Goal: Information Seeking & Learning: Stay updated

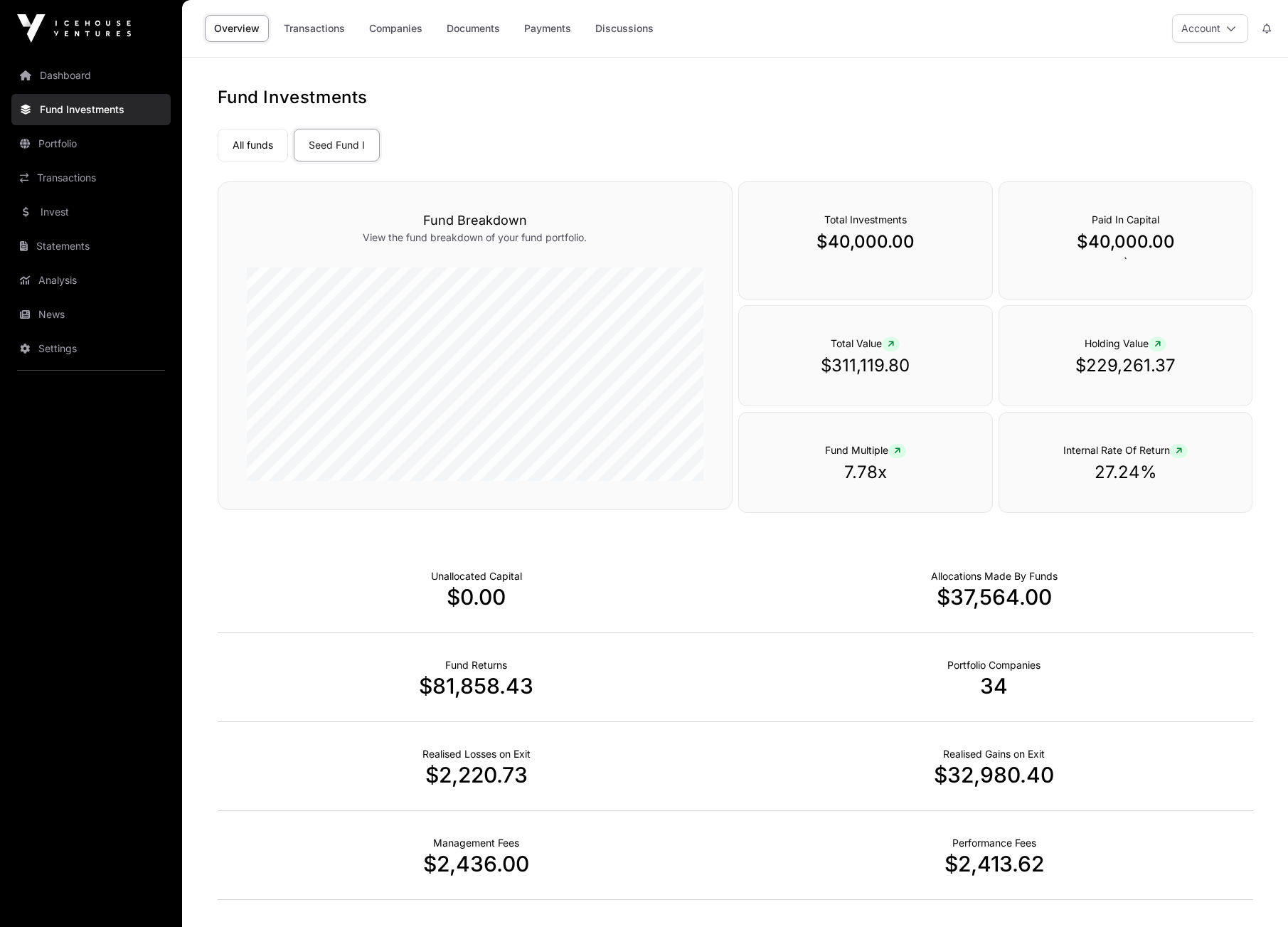
click at [541, 25] on link "Payments" at bounding box center [548, 28] width 66 height 27
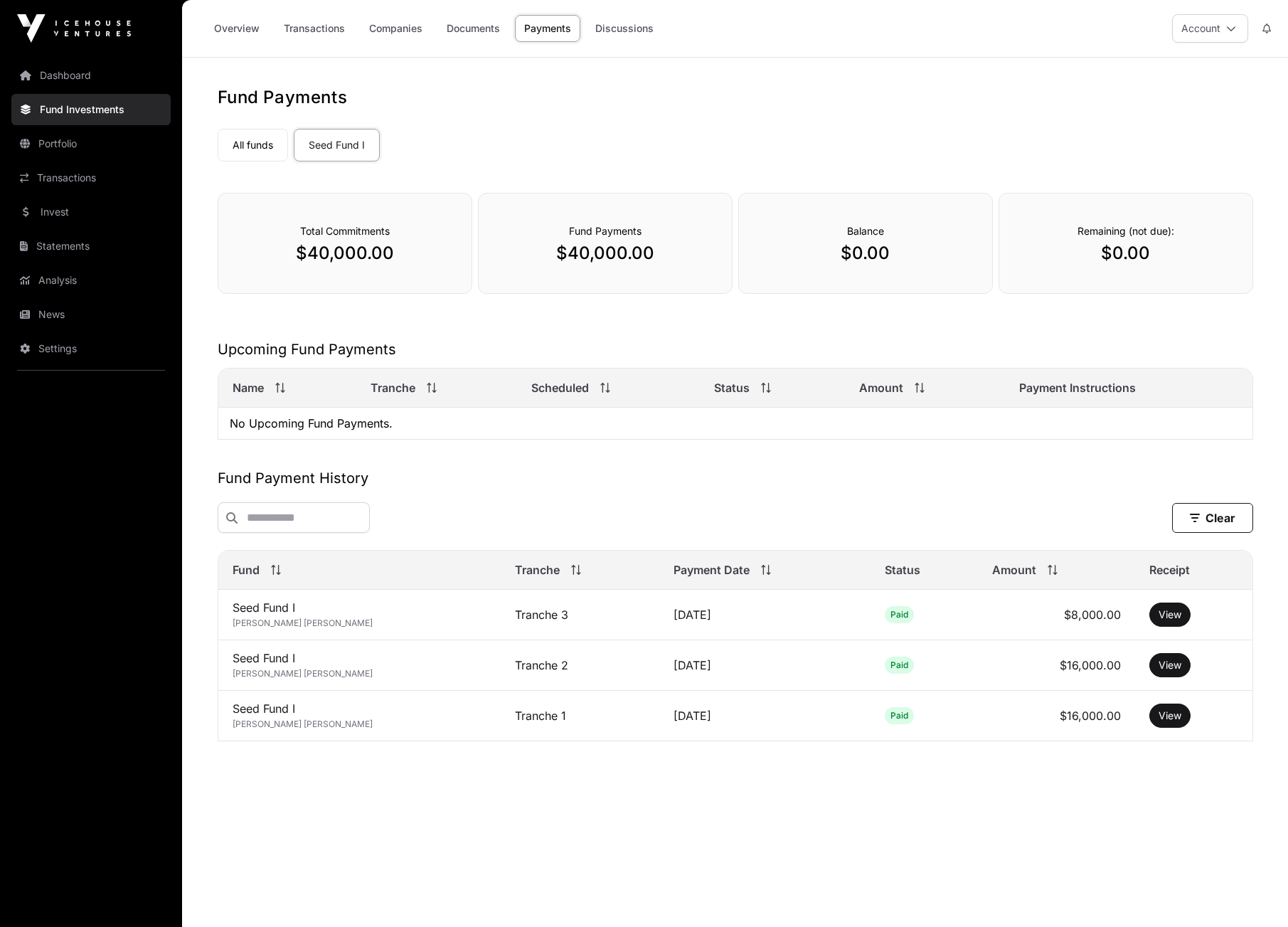
click at [325, 28] on link "Transactions" at bounding box center [314, 28] width 80 height 27
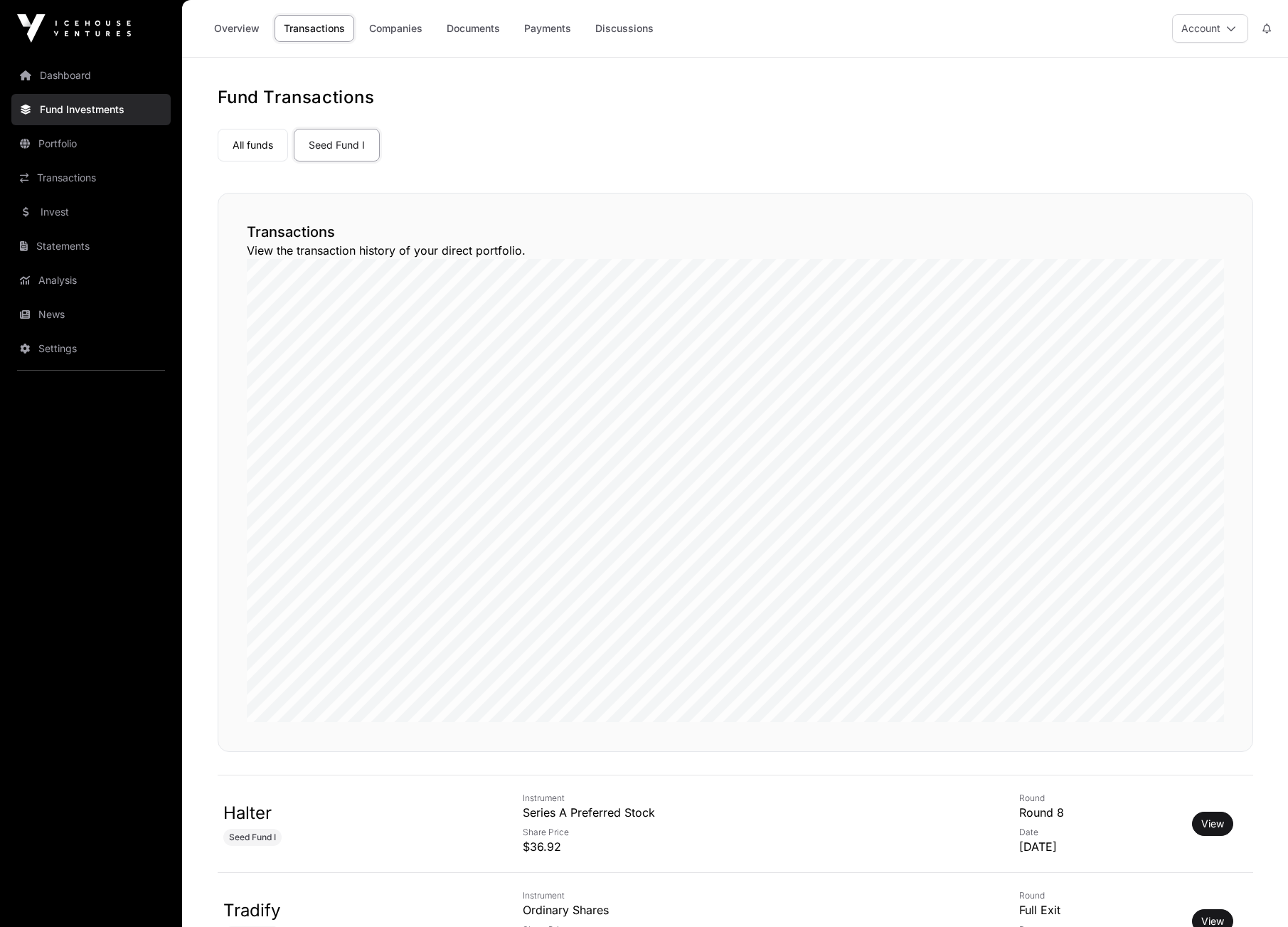
click at [232, 28] on link "Overview" at bounding box center [237, 28] width 64 height 27
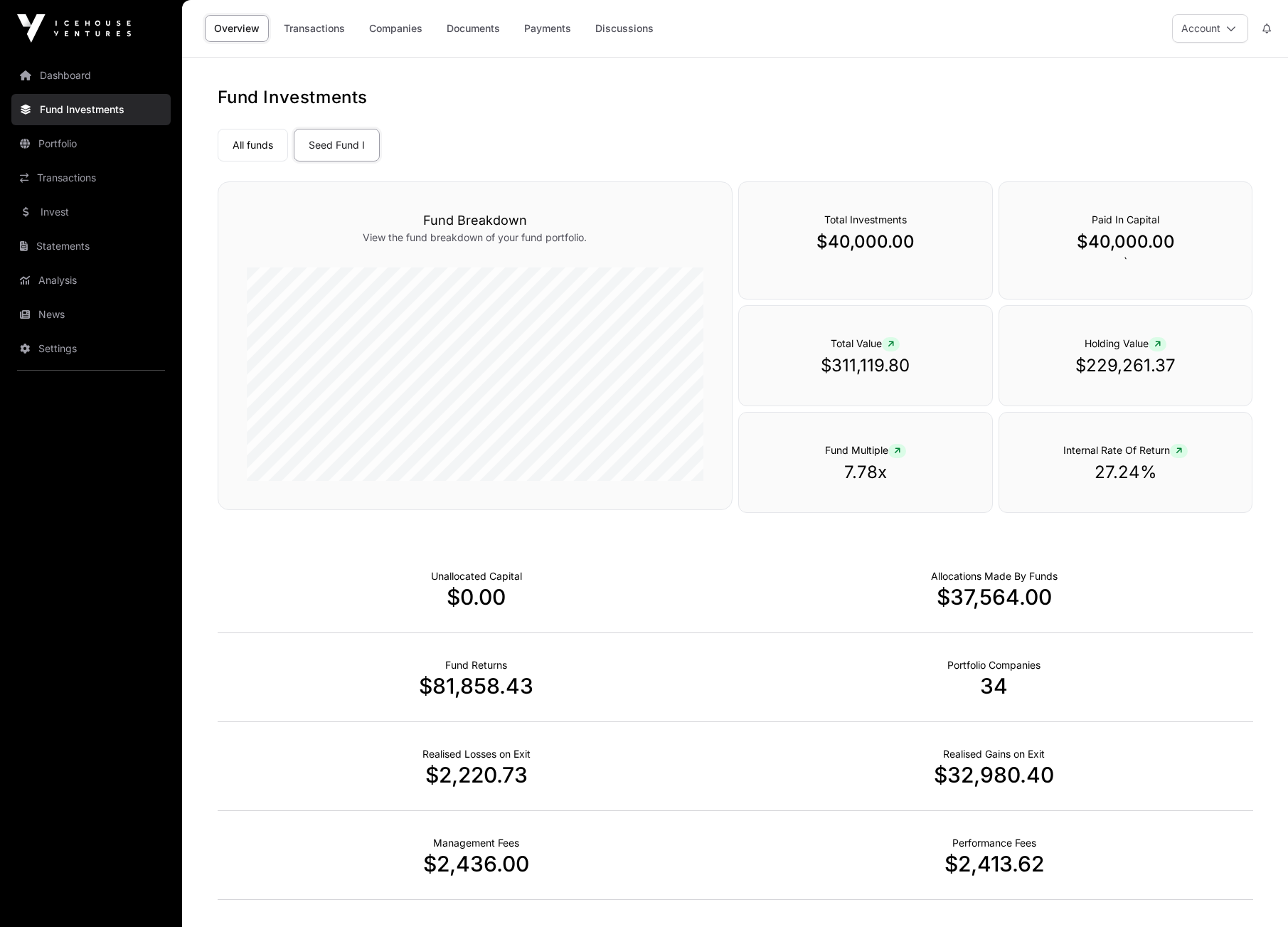
click at [73, 76] on link "Dashboard" at bounding box center [91, 76] width 159 height 31
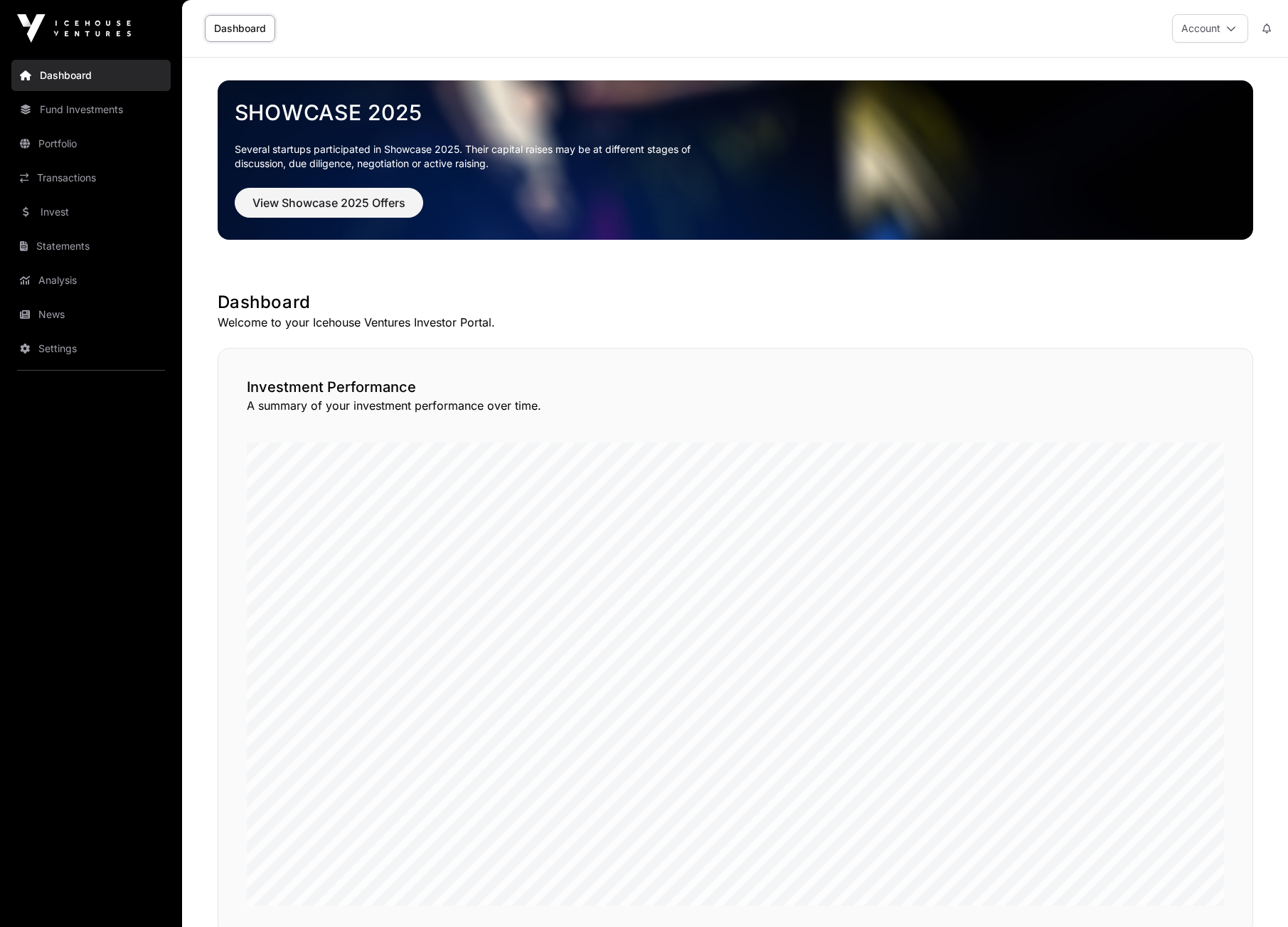
click at [37, 316] on link "News" at bounding box center [91, 314] width 159 height 31
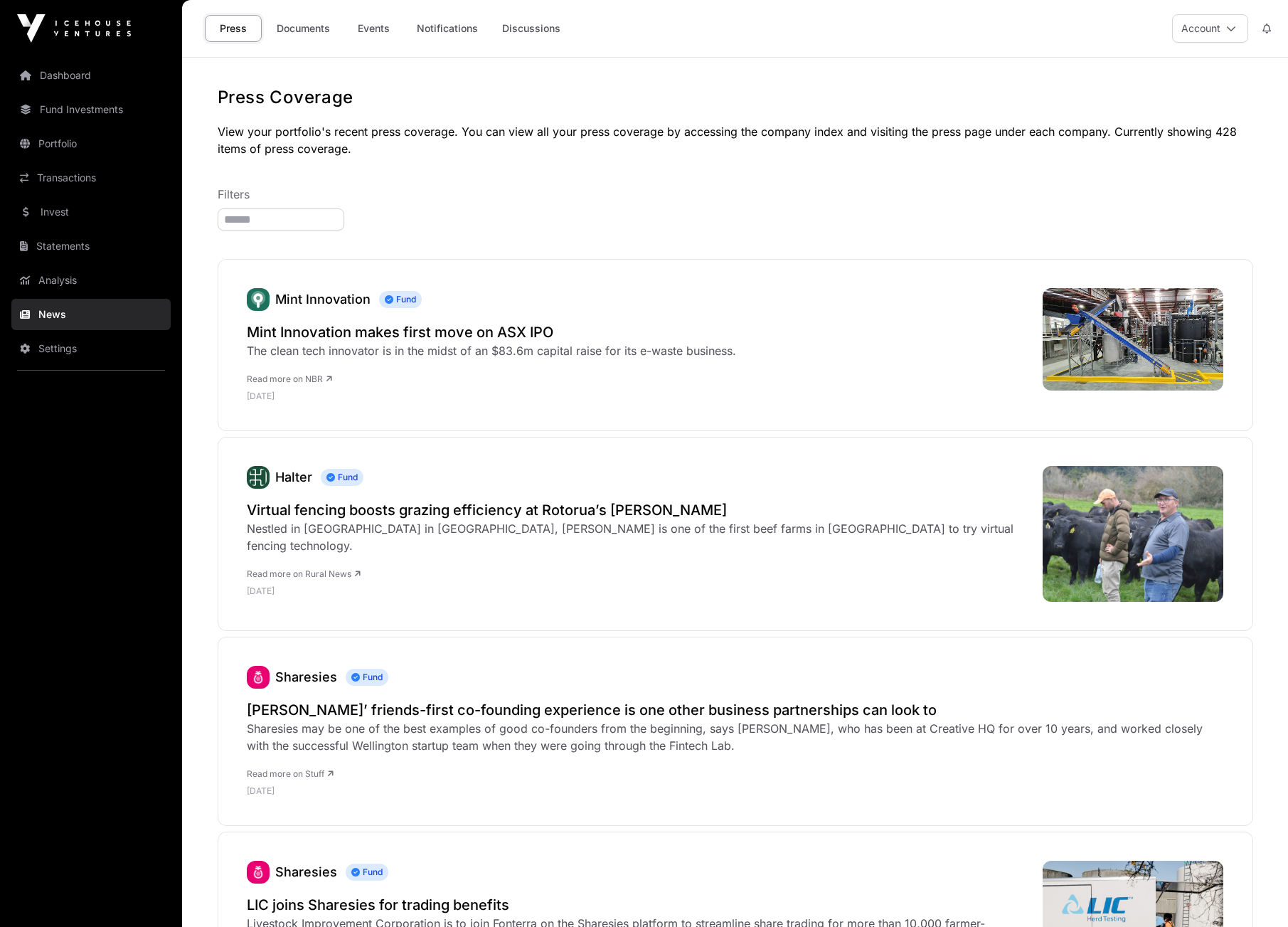
click at [62, 212] on link "Invest" at bounding box center [91, 212] width 159 height 31
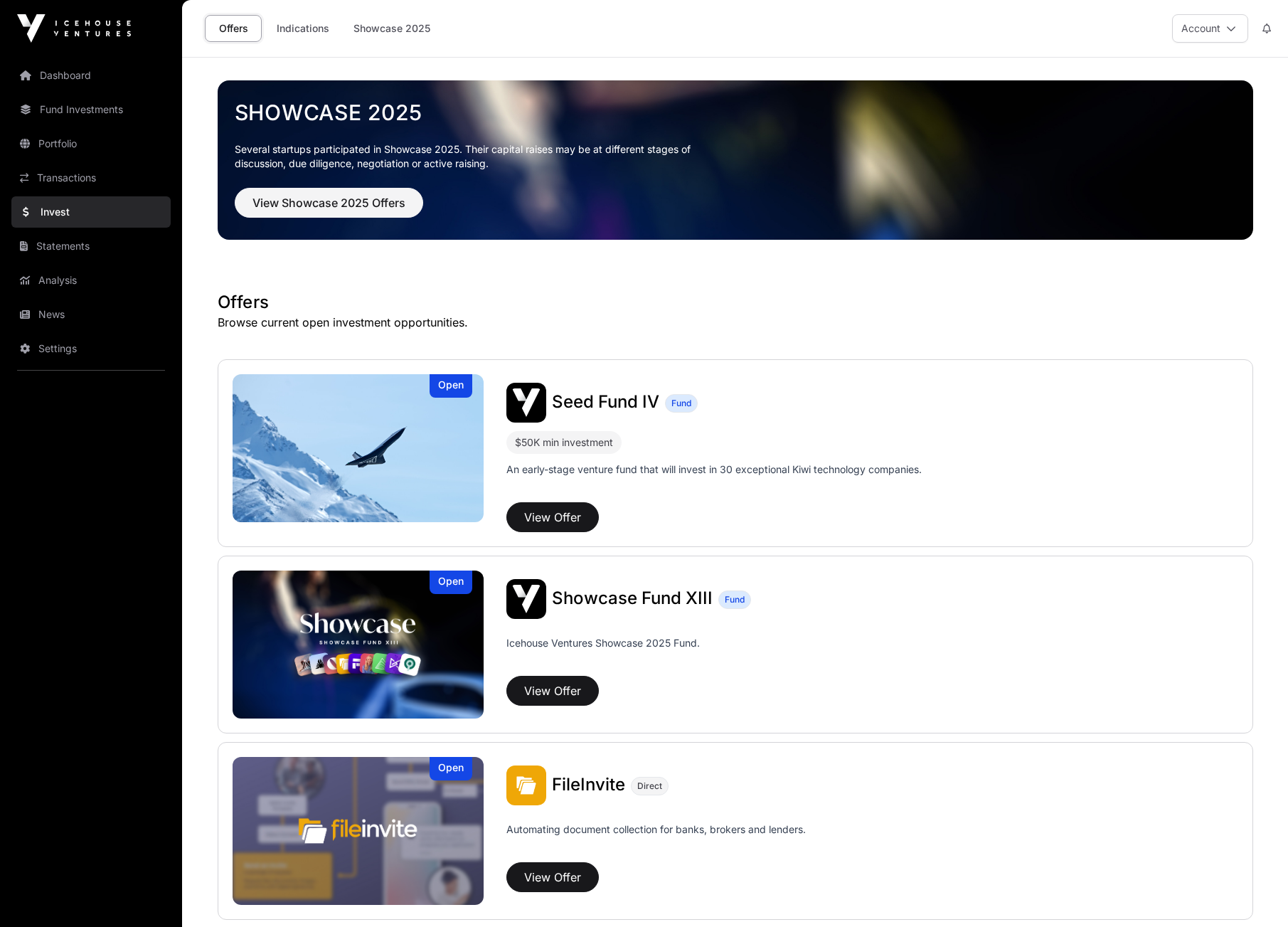
click at [64, 243] on link "Statements" at bounding box center [91, 246] width 159 height 31
click at [55, 141] on link "Portfolio" at bounding box center [91, 144] width 159 height 31
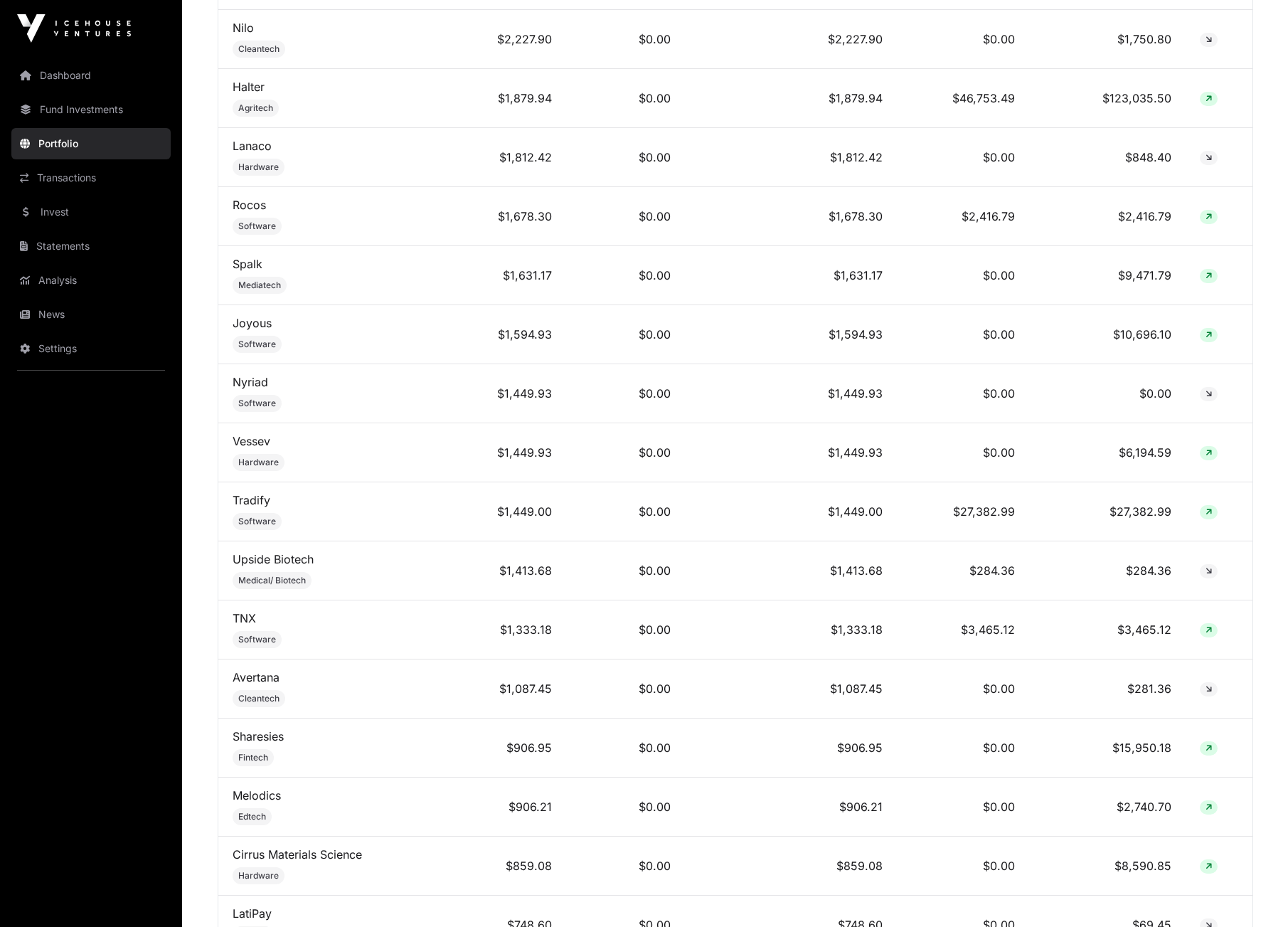
scroll to position [872, 0]
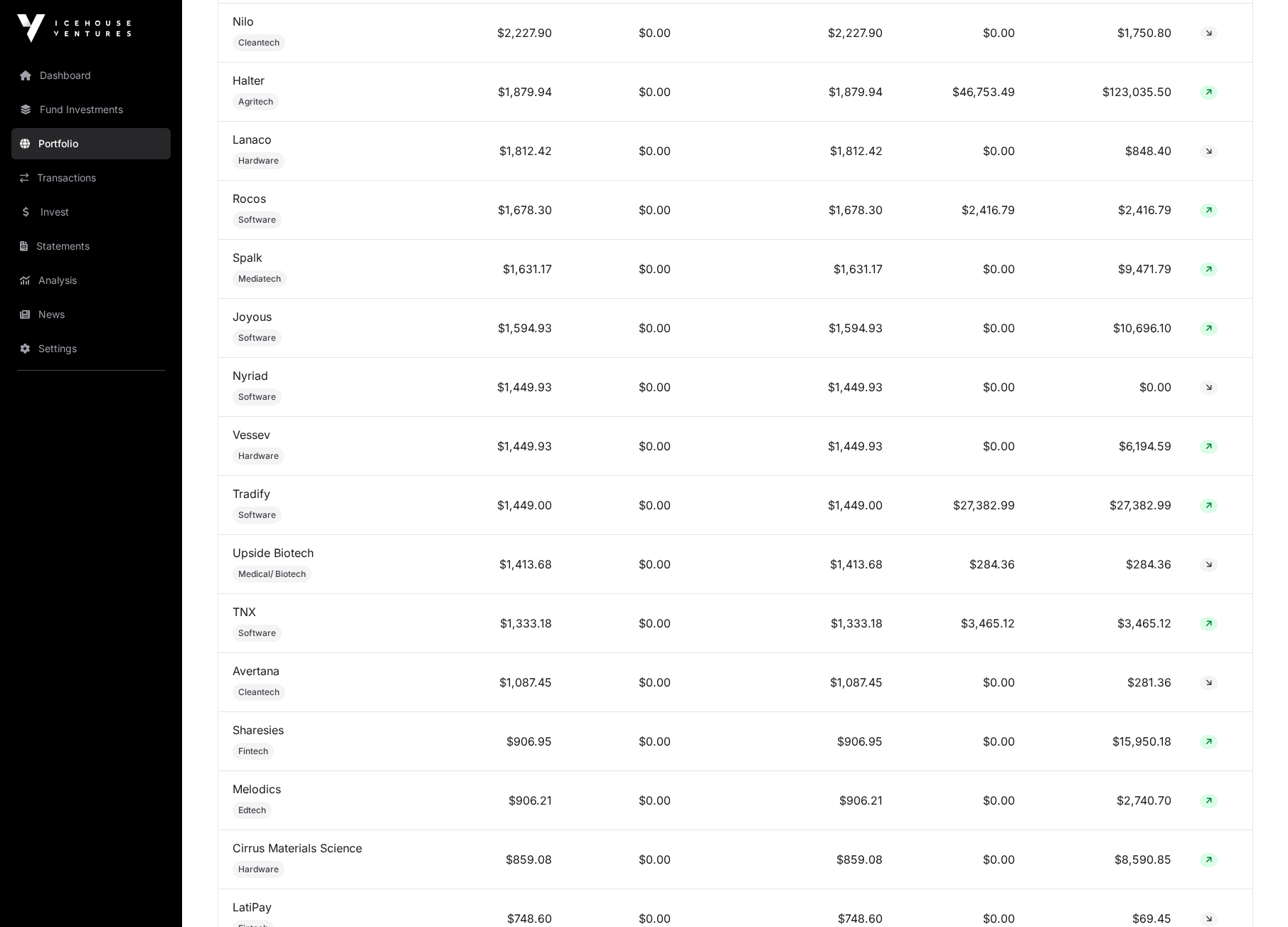
click at [1211, 744] on icon at bounding box center [1209, 742] width 6 height 9
click at [1134, 746] on td "$15,950.18" at bounding box center [1109, 742] width 158 height 59
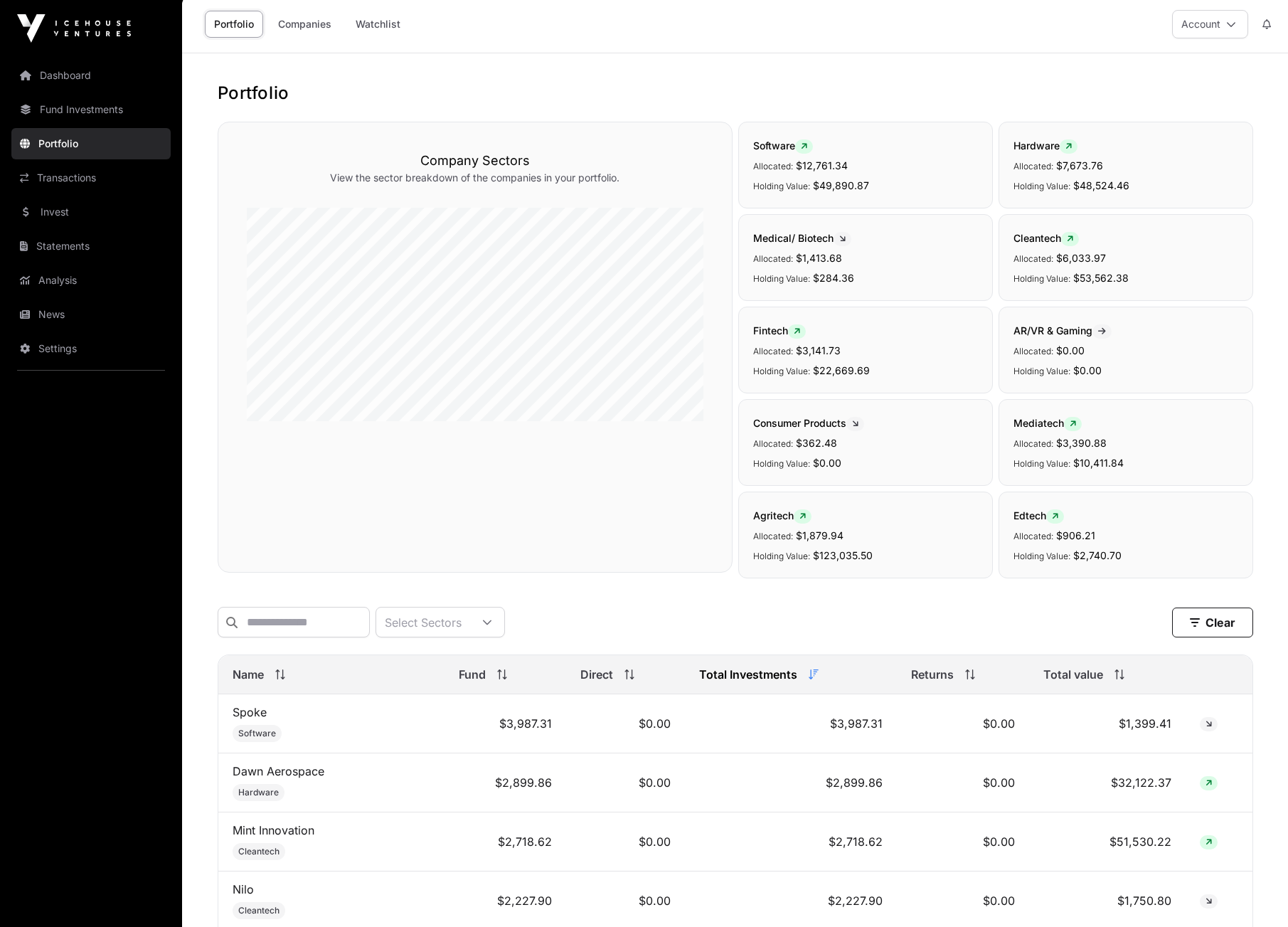
scroll to position [0, 0]
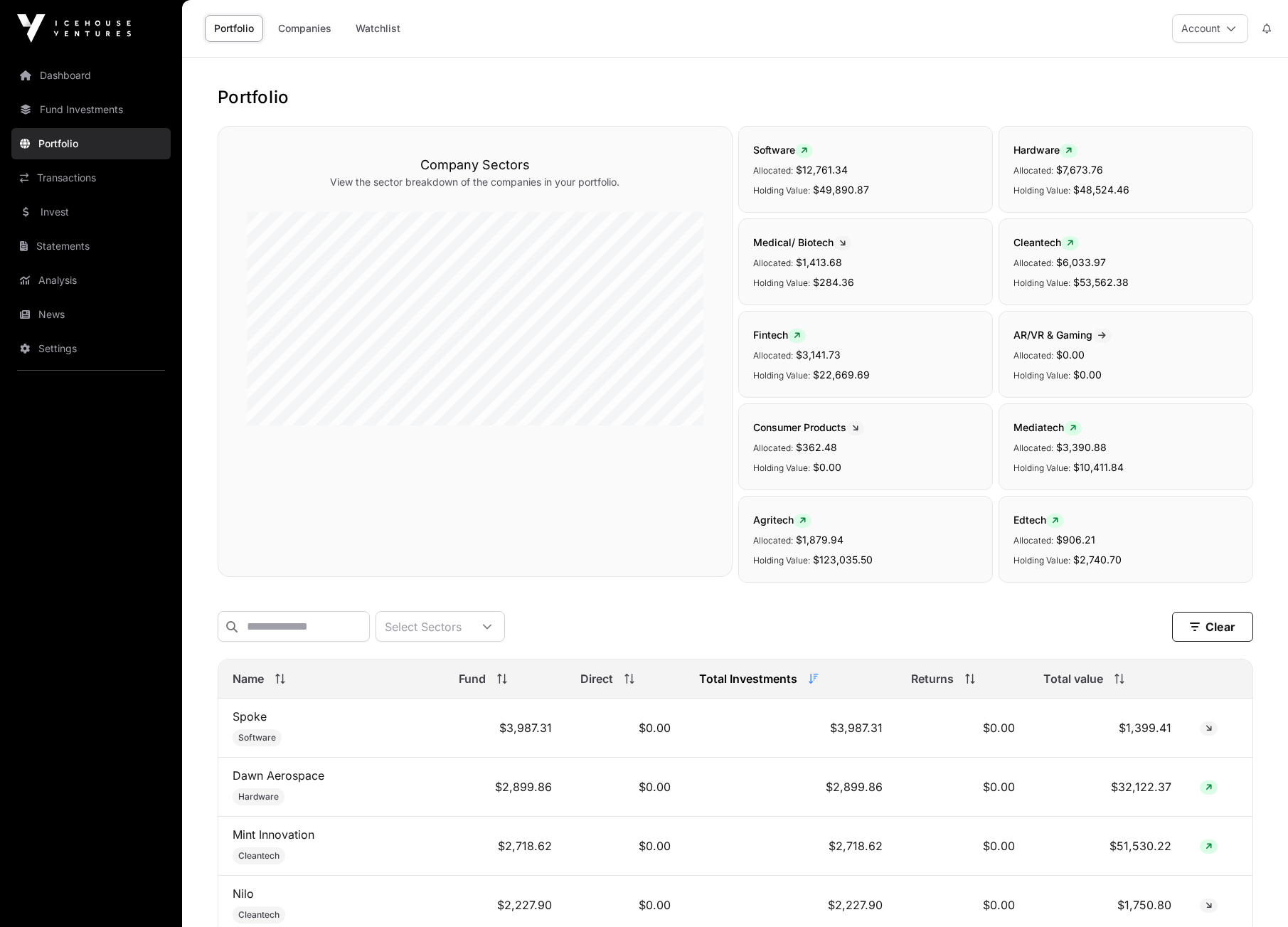
click at [97, 108] on link "Fund Investments" at bounding box center [91, 109] width 159 height 31
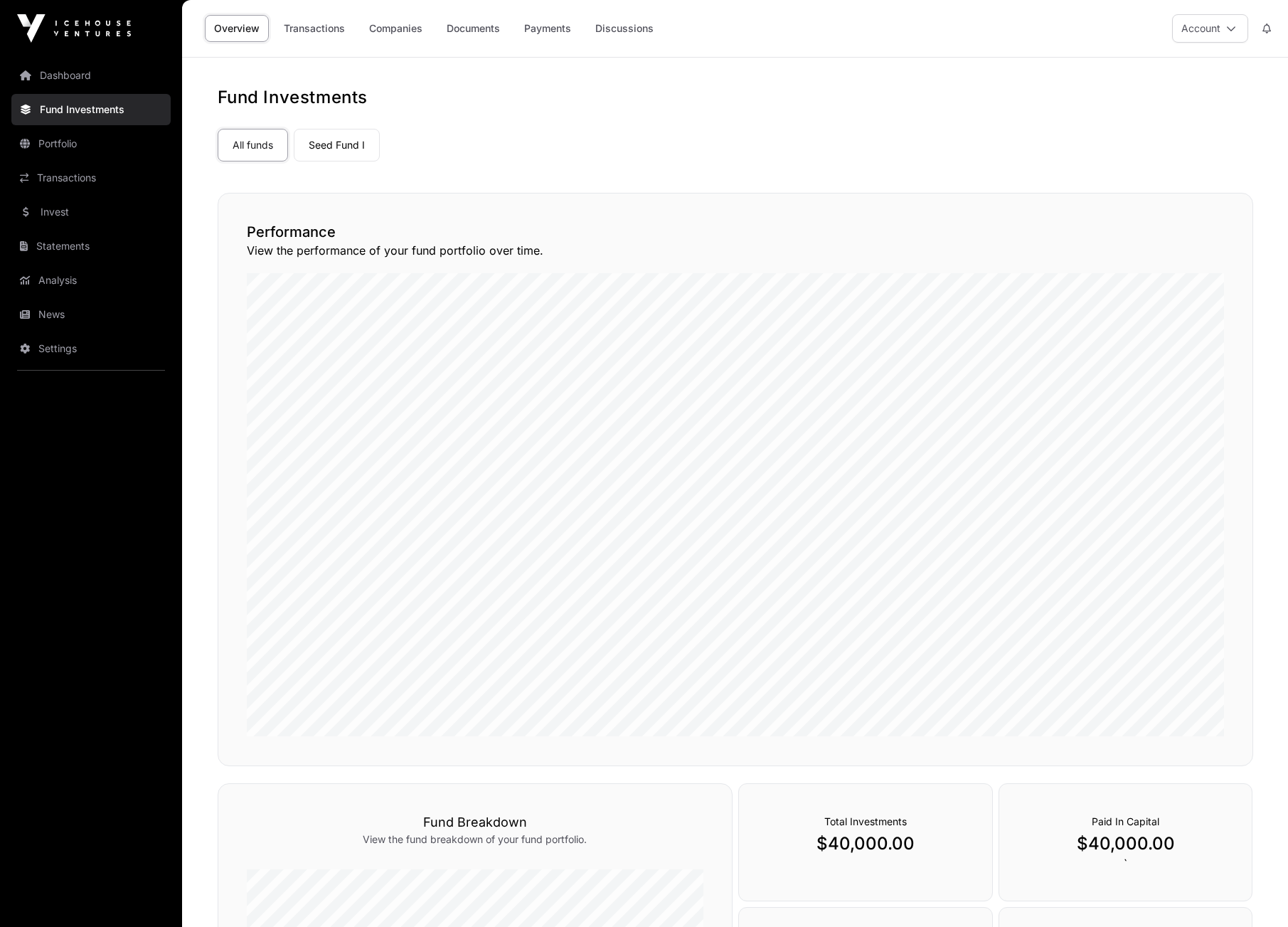
click at [339, 147] on link "Seed Fund I" at bounding box center [337, 145] width 86 height 33
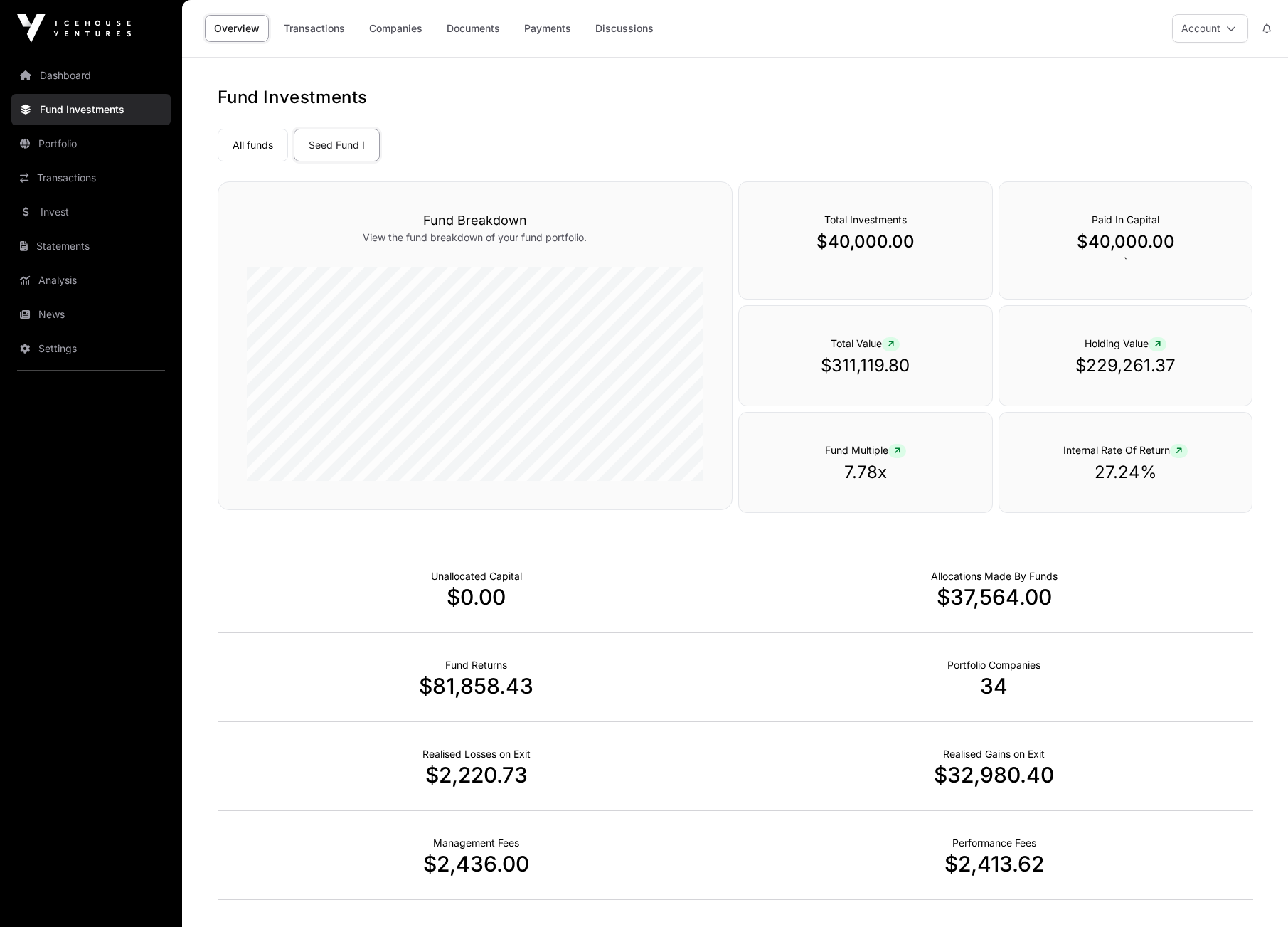
click at [67, 70] on link "Dashboard" at bounding box center [91, 76] width 159 height 31
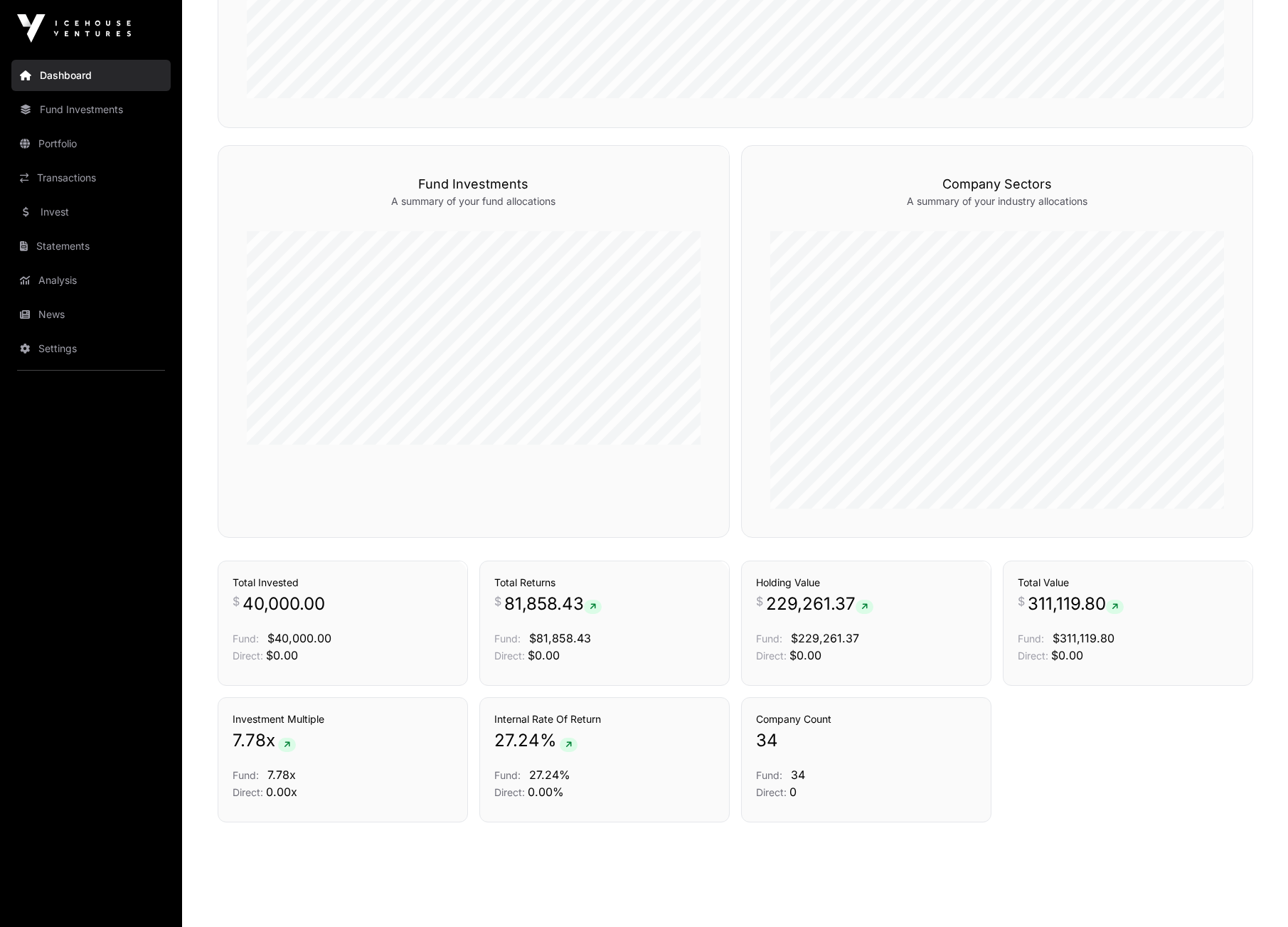
scroll to position [822, 0]
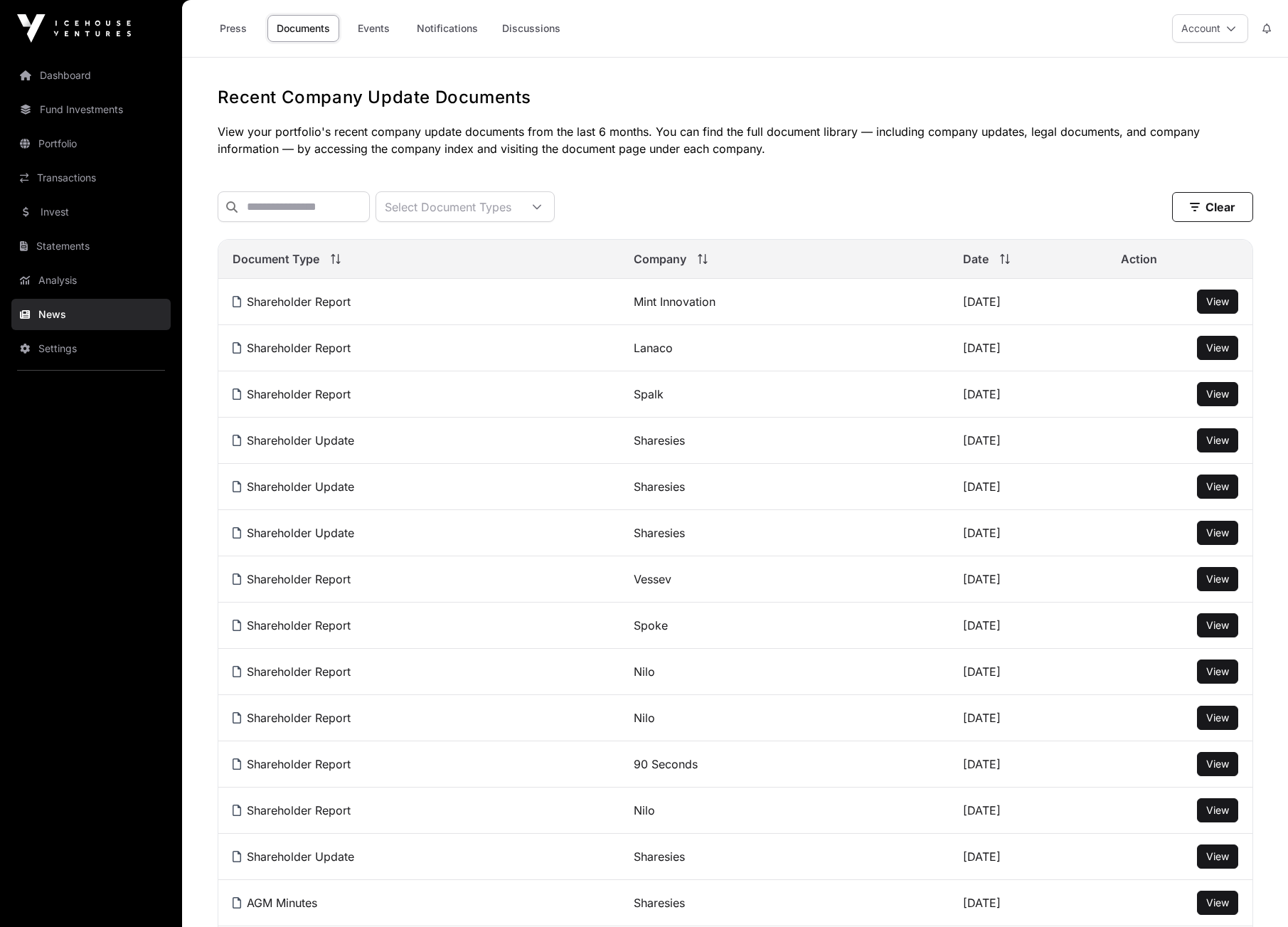
click at [1219, 441] on span "View" at bounding box center [1218, 440] width 23 height 12
click at [1222, 489] on span "View" at bounding box center [1218, 487] width 23 height 12
click at [1215, 304] on span "View" at bounding box center [1218, 301] width 23 height 12
click at [1222, 537] on span "View" at bounding box center [1218, 533] width 23 height 12
click at [1220, 581] on span "View" at bounding box center [1218, 579] width 23 height 12
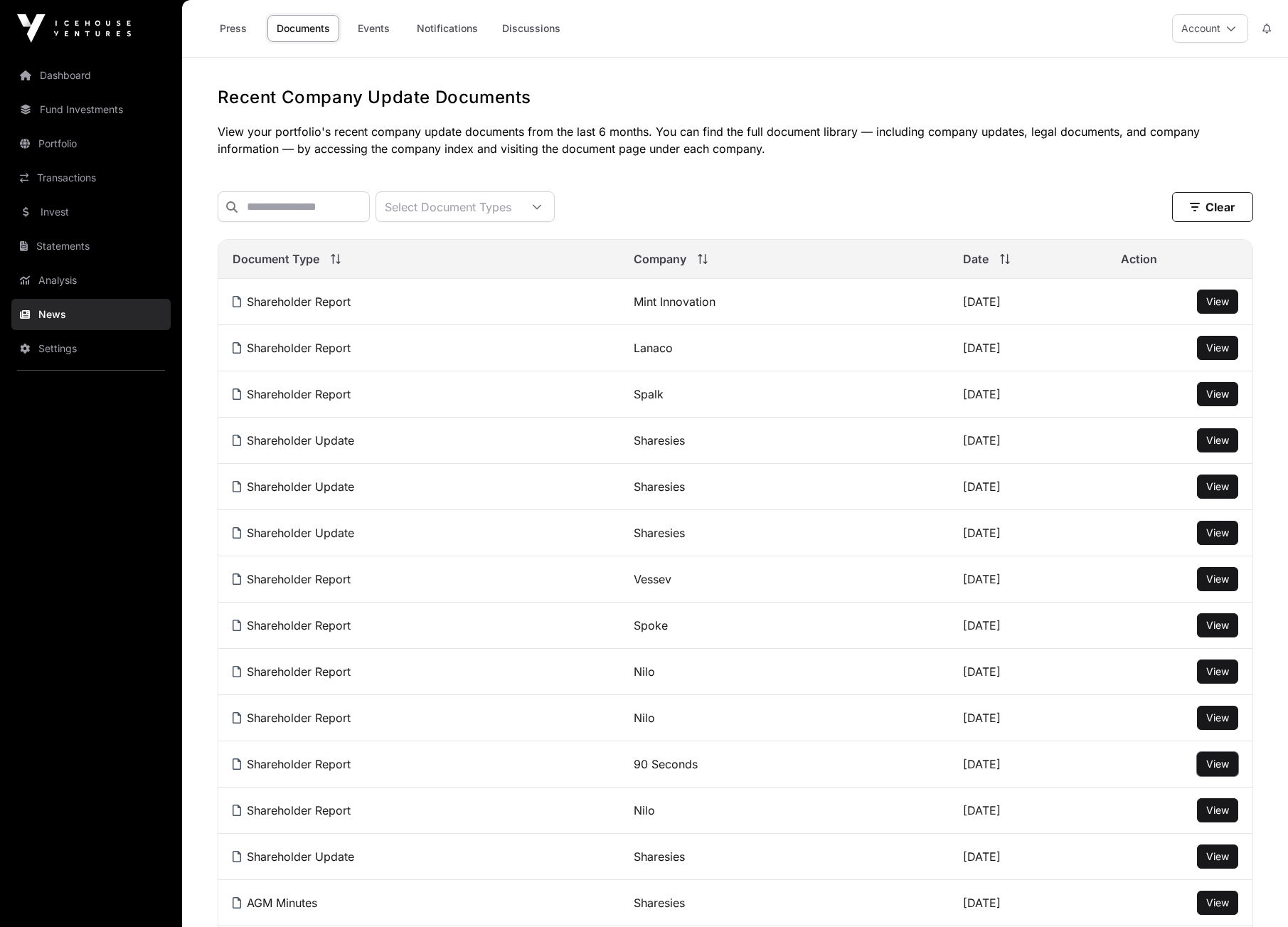
click at [1229, 765] on button "View" at bounding box center [1218, 764] width 41 height 24
click at [1215, 763] on span "View" at bounding box center [1218, 764] width 23 height 12
